Goal: Task Accomplishment & Management: Manage account settings

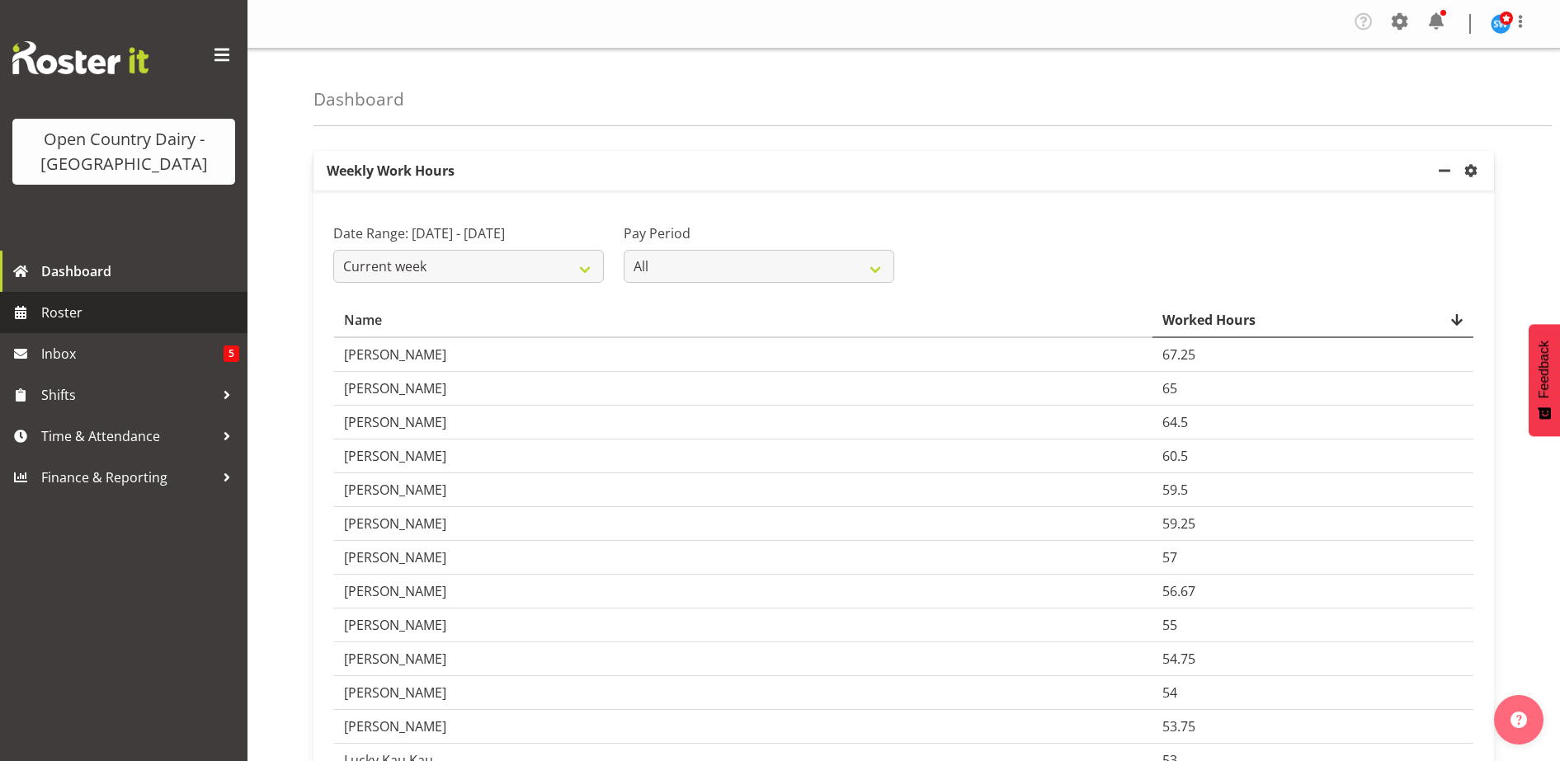
click at [57, 305] on span "Roster" at bounding box center [140, 312] width 198 height 25
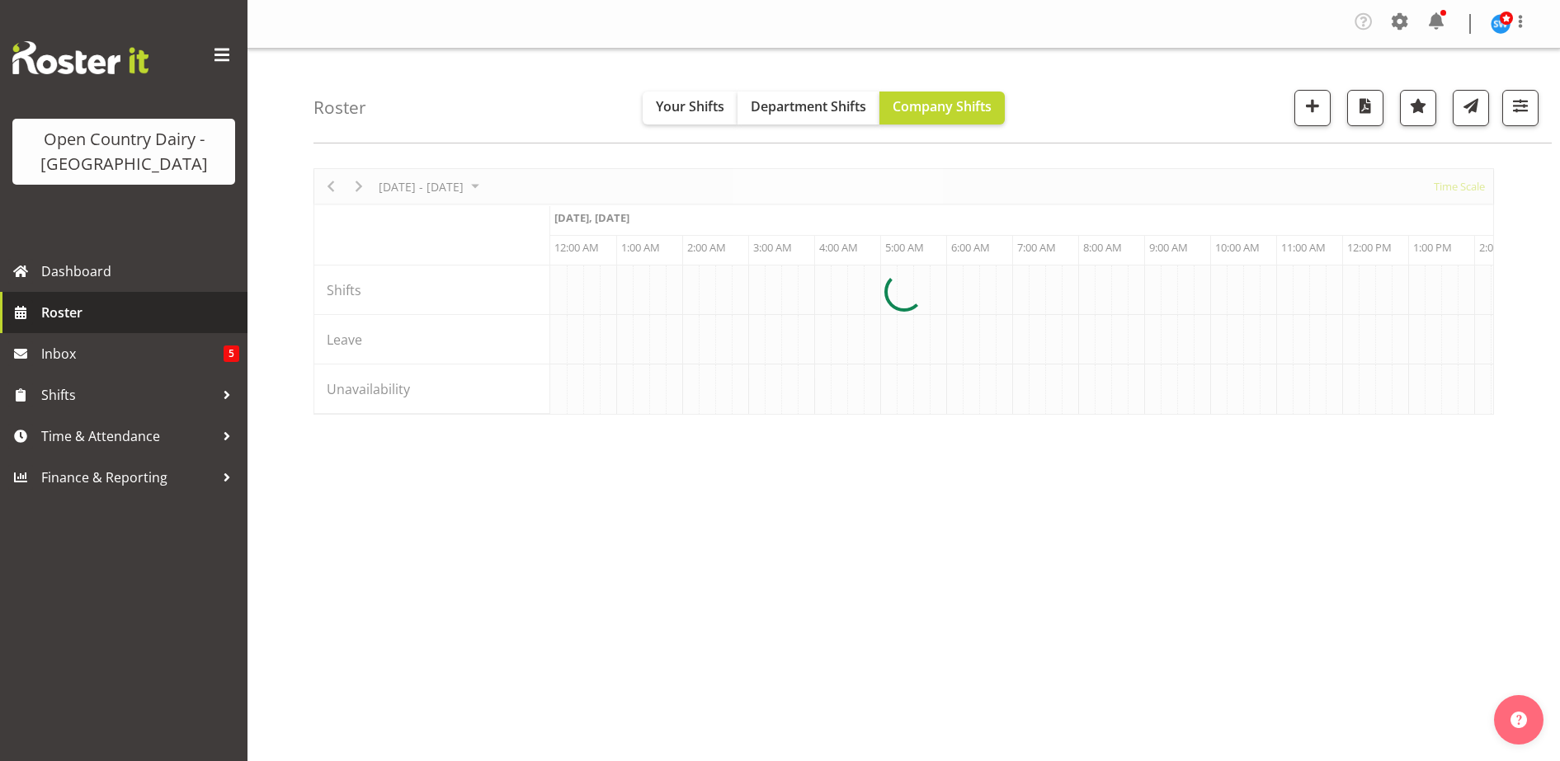
scroll to position [0, 9503]
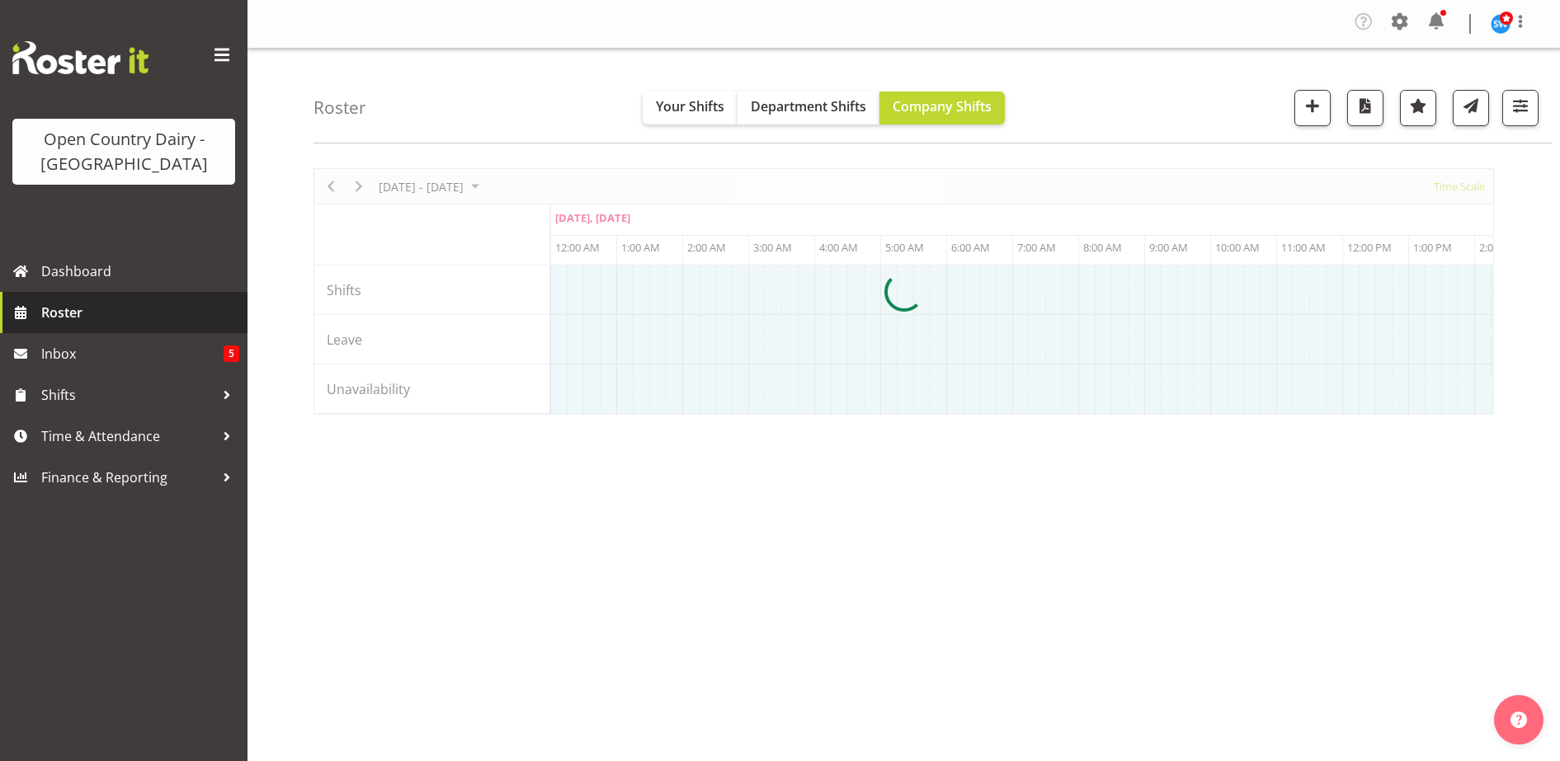
click at [1449, 409] on div at bounding box center [903, 291] width 1180 height 247
click at [1391, 415] on div at bounding box center [903, 291] width 1180 height 247
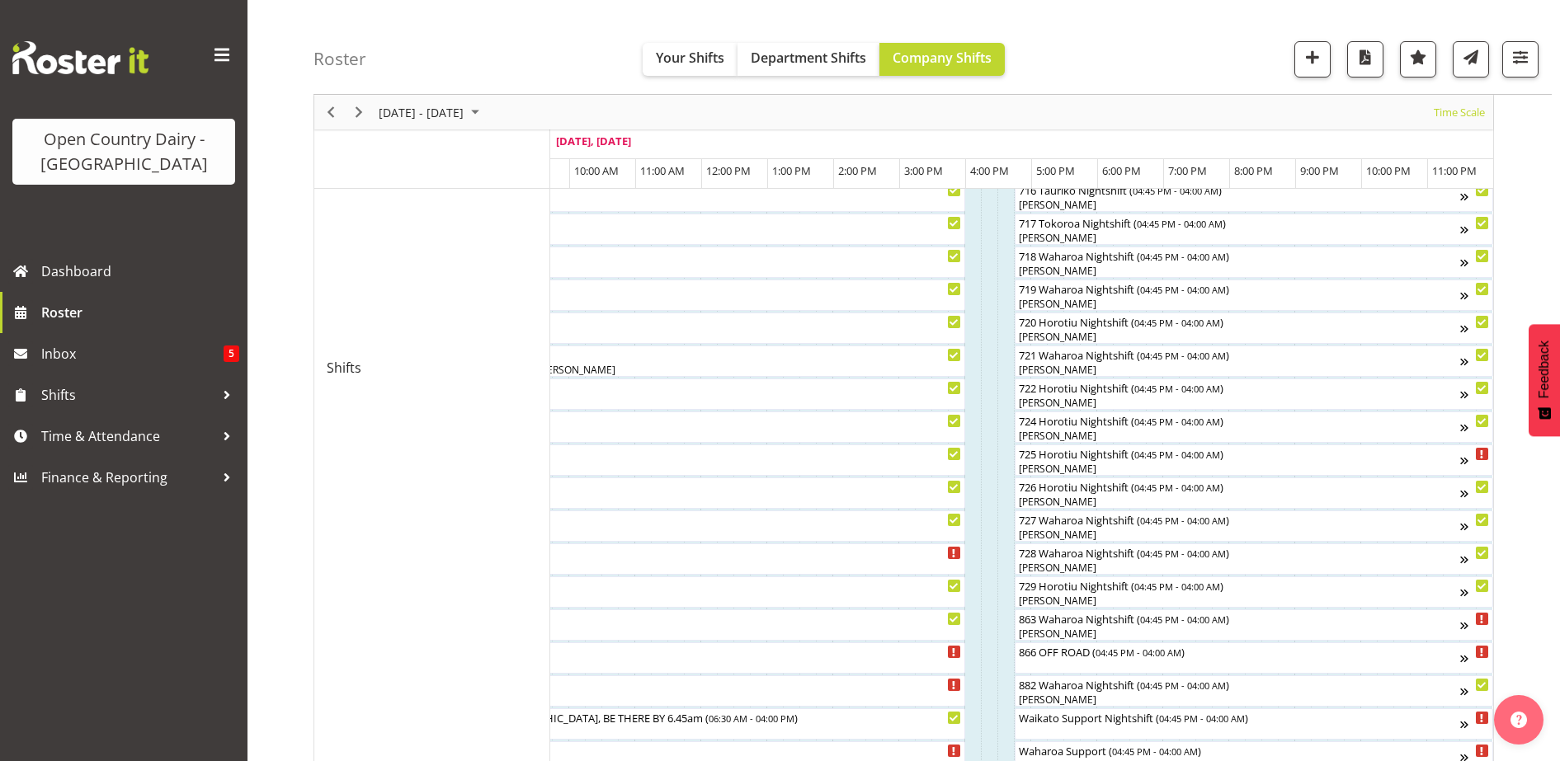
scroll to position [784, 0]
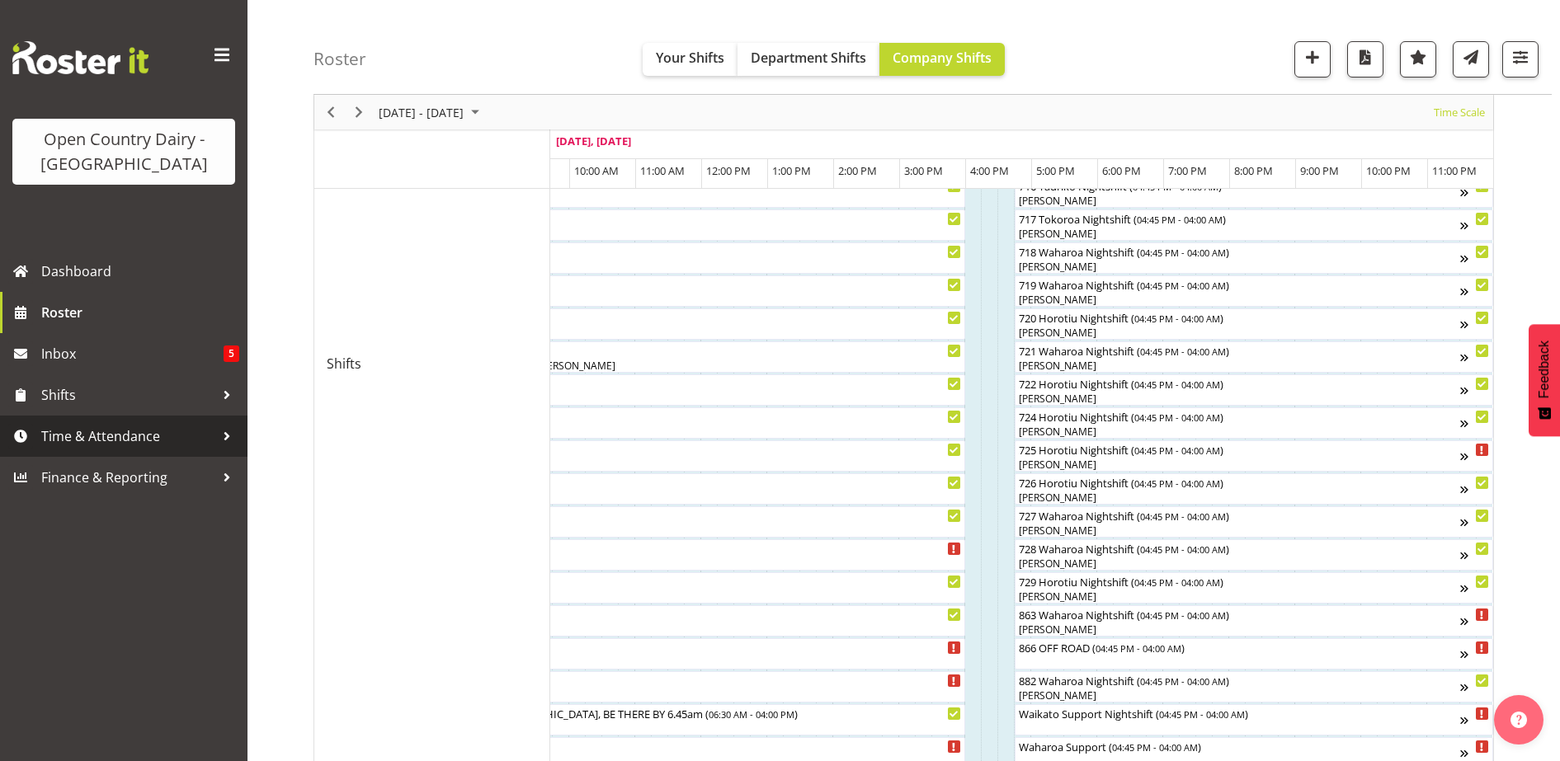
click at [124, 434] on span "Time & Attendance" at bounding box center [127, 436] width 173 height 25
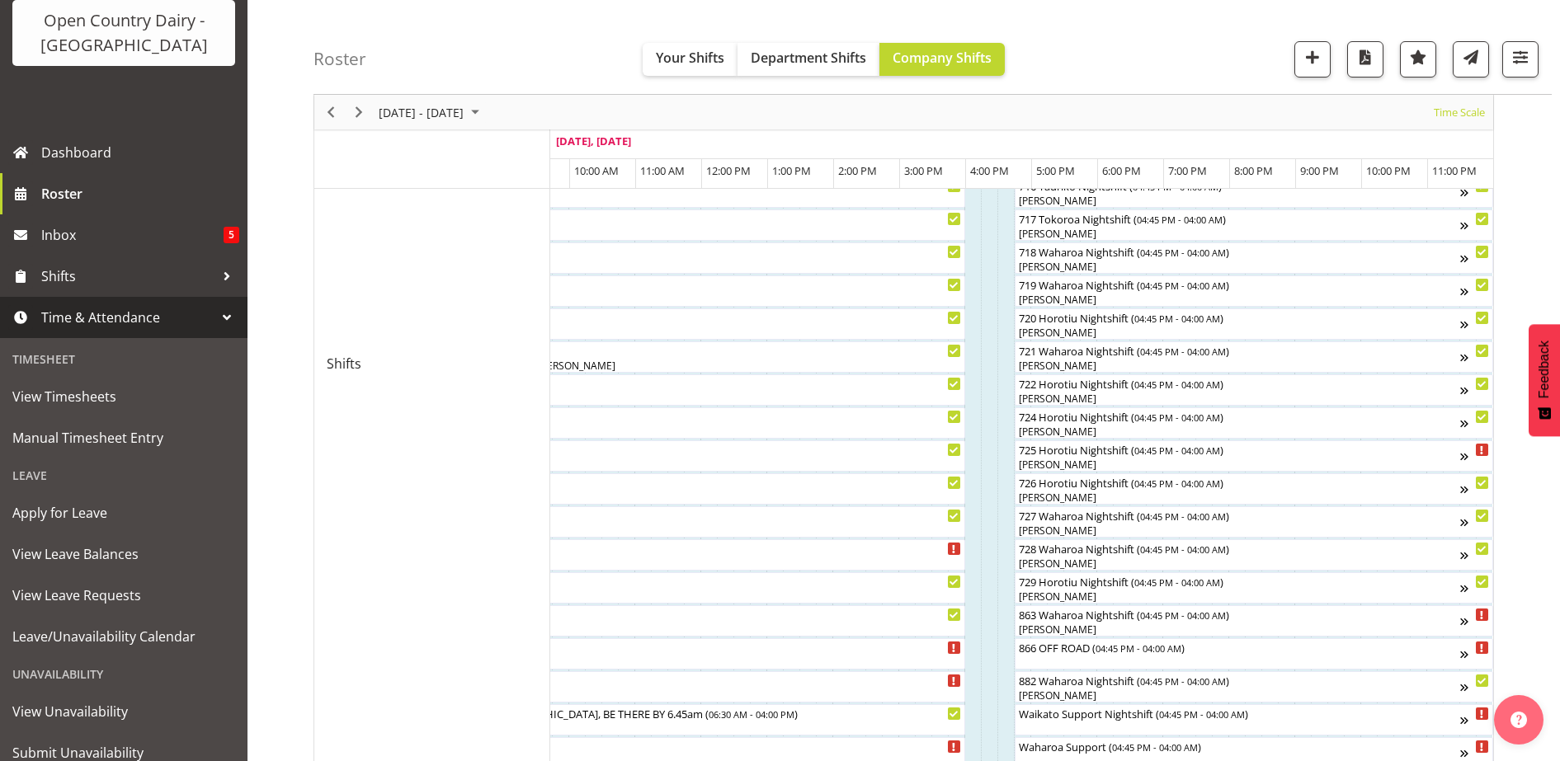
scroll to position [127, 0]
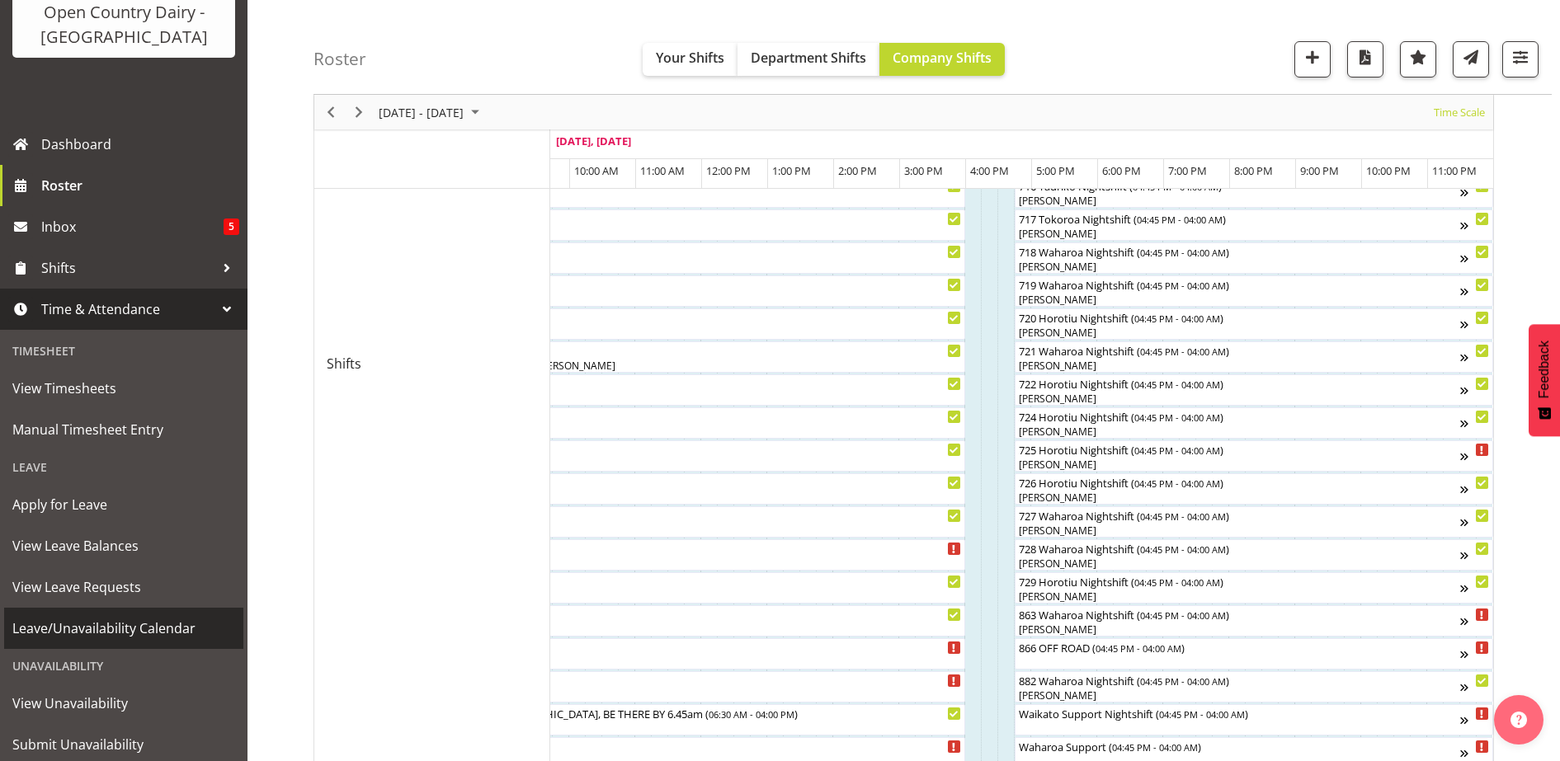
click at [163, 623] on span "Leave/Unavailability Calendar" at bounding box center [123, 628] width 223 height 25
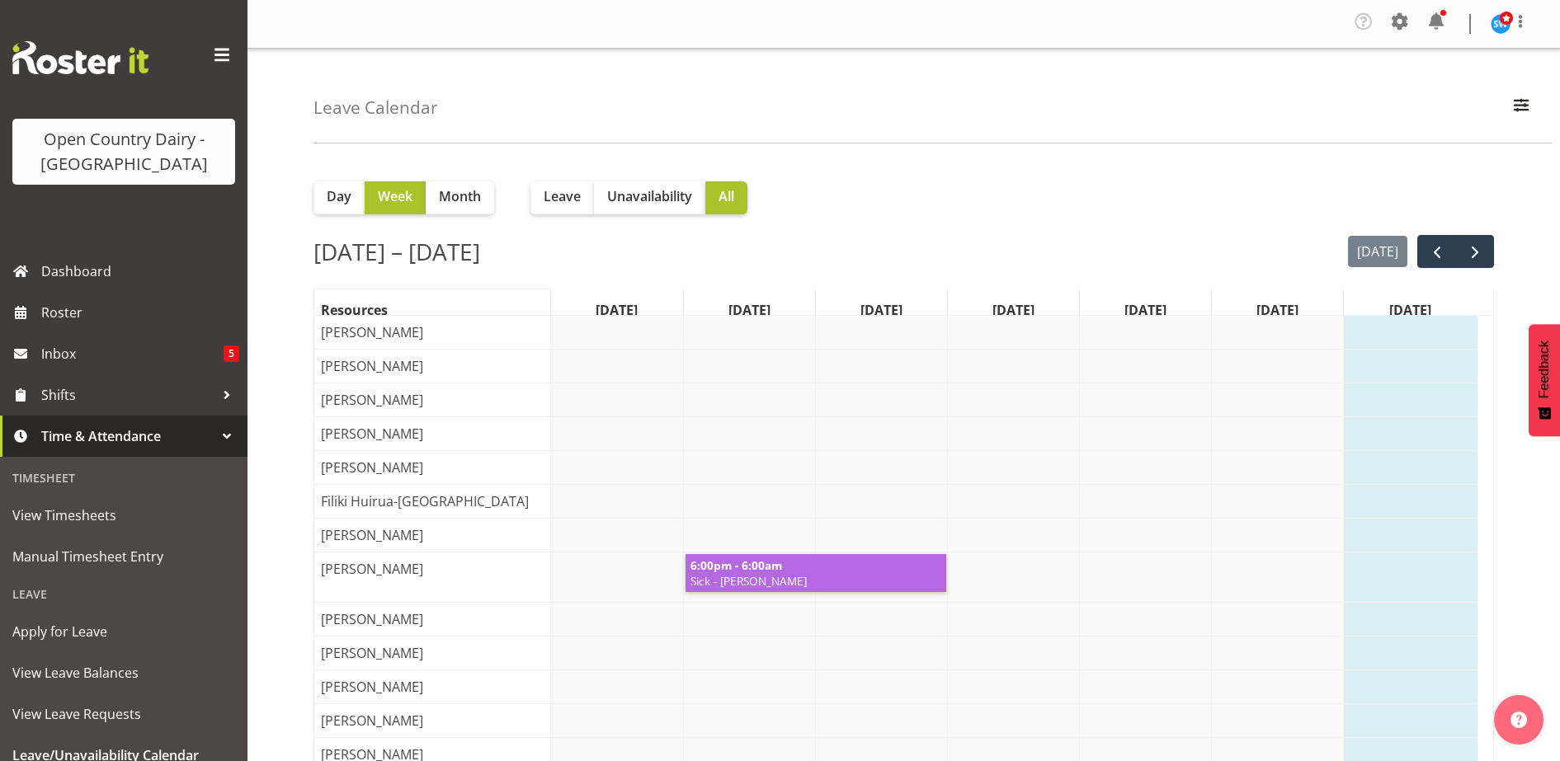
click at [915, 202] on div "Day Week Month Leave Unavailability All" at bounding box center [903, 191] width 1180 height 46
click at [1521, 14] on span at bounding box center [1520, 22] width 20 height 20
click at [1453, 87] on link "Log Out" at bounding box center [1451, 91] width 158 height 30
